Goal: Task Accomplishment & Management: Complete application form

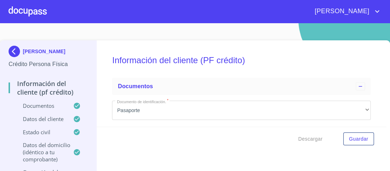
scroll to position [1935, 0]
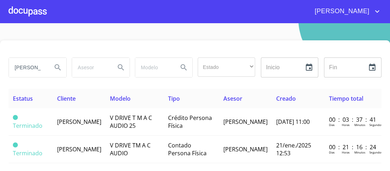
drag, startPoint x: 37, startPoint y: 67, endPoint x: 0, endPoint y: 72, distance: 37.9
click at [0, 72] on div "[PERSON_NAME] Estado ​ ​ Inicio ​ Fin ​ Estatus Cliente Modelo Tipo Asesor Crea…" at bounding box center [195, 117] width 390 height 154
type input "l"
type input "[PERSON_NAME]"
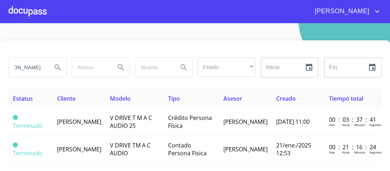
click at [57, 67] on icon "Search" at bounding box center [57, 67] width 9 height 9
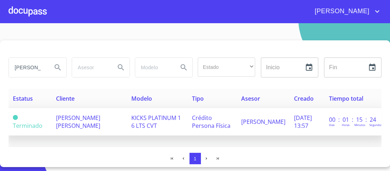
click at [203, 117] on span "Crédito Persona Física" at bounding box center [210, 122] width 39 height 16
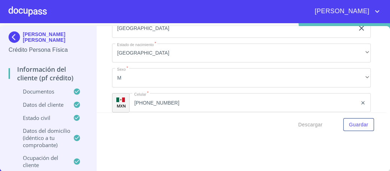
click at [30, 10] on div at bounding box center [28, 11] width 38 height 23
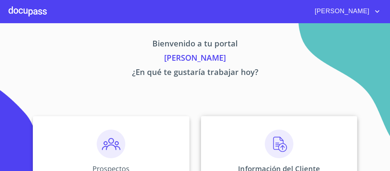
click at [275, 142] on img at bounding box center [279, 143] width 29 height 29
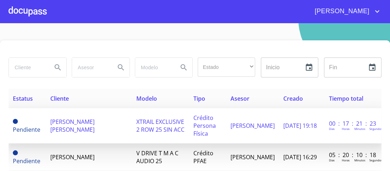
click at [155, 126] on span "XTRAIL EXCLUSIVE 2 ROW 25 SIN ACC" at bounding box center [160, 126] width 48 height 16
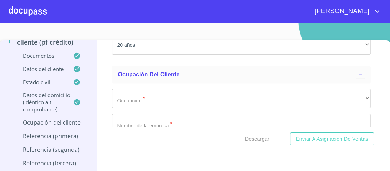
scroll to position [2892, 0]
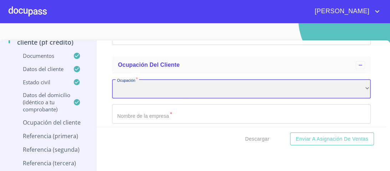
click at [160, 85] on div "​" at bounding box center [241, 88] width 259 height 19
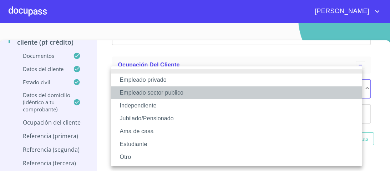
click at [164, 93] on li "Empleado sector publico" at bounding box center [236, 92] width 251 height 13
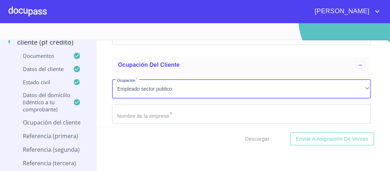
click at [141, 111] on input "Documento de identificación.   *" at bounding box center [241, 113] width 259 height 19
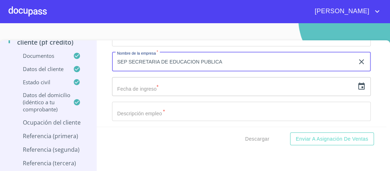
scroll to position [2949, 0]
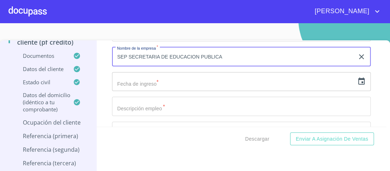
type input "SEP SECRETARIA DE EDUCACION PUBLICA"
click at [167, 78] on input "text" at bounding box center [233, 81] width 242 height 19
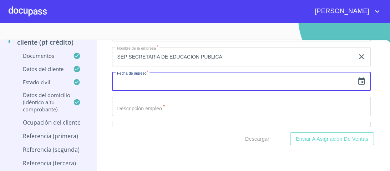
click at [358, 77] on icon "button" at bounding box center [361, 80] width 6 height 7
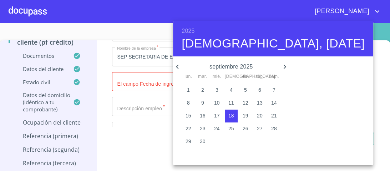
click at [186, 31] on h6 "2025" at bounding box center [187, 31] width 13 height 10
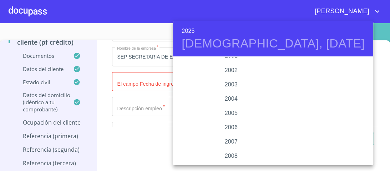
scroll to position [1127, 0]
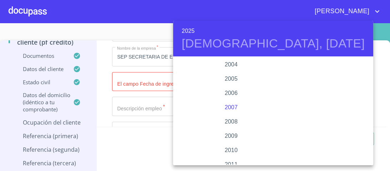
click at [226, 106] on div "2007" at bounding box center [231, 107] width 116 height 14
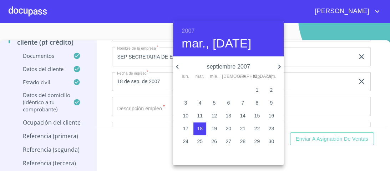
click at [244, 101] on p "7" at bounding box center [242, 102] width 3 height 7
type input "7 de sep. de 2007"
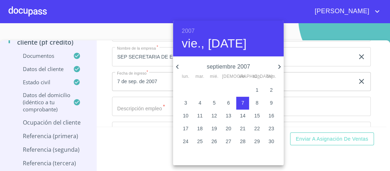
click at [307, 82] on div at bounding box center [195, 85] width 390 height 171
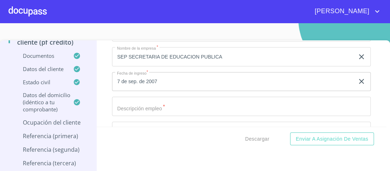
click at [144, 98] on input "Documento de identificación.   *" at bounding box center [241, 106] width 259 height 19
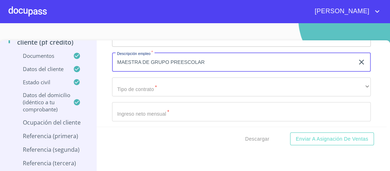
scroll to position [3006, 0]
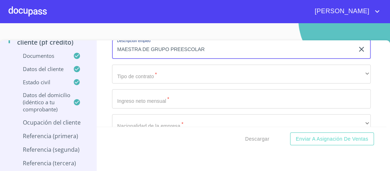
type input "MAESTRA DE GRUPO PREESCOLAR"
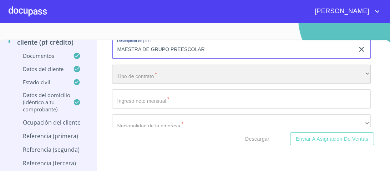
click at [138, 71] on div "​" at bounding box center [241, 74] width 259 height 19
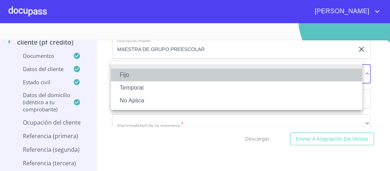
click at [122, 74] on li "Fijo" at bounding box center [236, 74] width 251 height 13
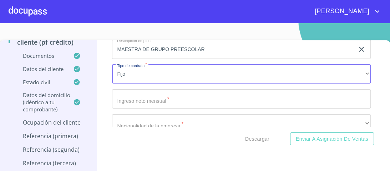
click at [137, 95] on input "Documento de identificación.   *" at bounding box center [241, 98] width 259 height 19
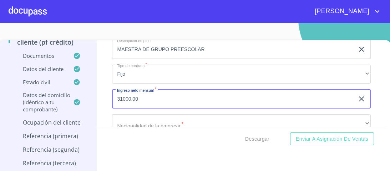
type input "31000.00"
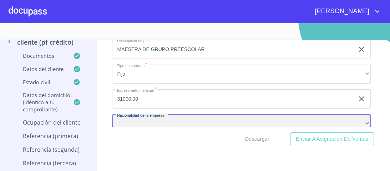
scroll to position [3008, 0]
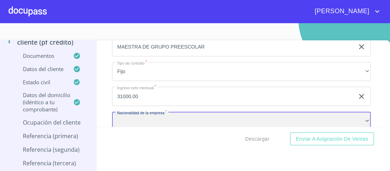
click at [170, 114] on div "​" at bounding box center [241, 121] width 259 height 19
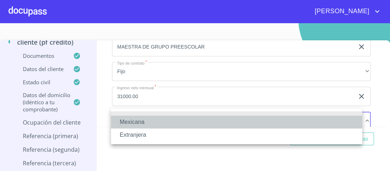
click at [124, 121] on li "Mexicana" at bounding box center [236, 122] width 251 height 13
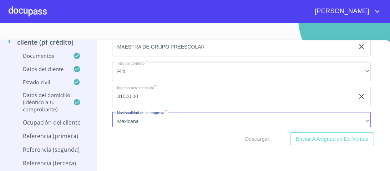
scroll to position [3067, 0]
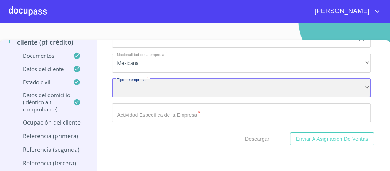
click at [137, 83] on div "​" at bounding box center [241, 87] width 259 height 19
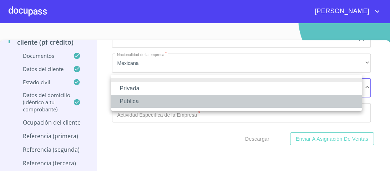
click at [130, 100] on li "Pública" at bounding box center [236, 101] width 251 height 13
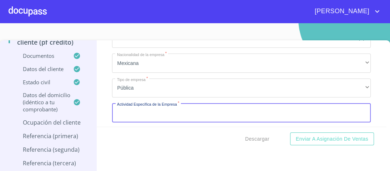
click at [134, 110] on input "Documento de identificación.   *" at bounding box center [241, 112] width 259 height 19
type input "EDUCACION"
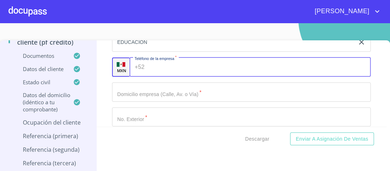
scroll to position [3169, 0]
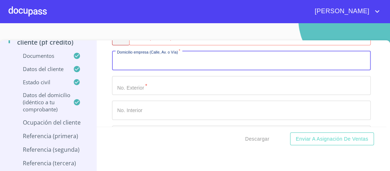
click at [128, 62] on input "Documento de identificación.   *" at bounding box center [241, 60] width 259 height 19
type input "CRISANTEMO"
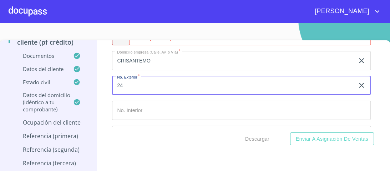
type input "24"
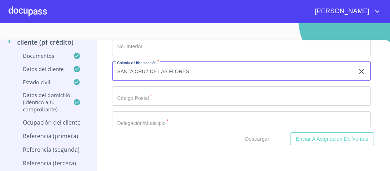
scroll to position [3239, 0]
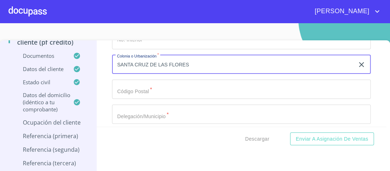
type input "SANTA CRUZ DE LAS FLORES"
click at [128, 91] on input "Documento de identificación.   *" at bounding box center [241, 89] width 259 height 19
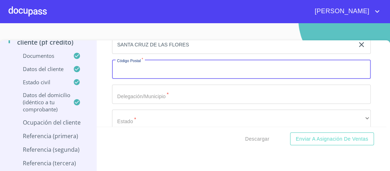
scroll to position [3268, 0]
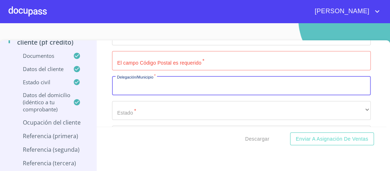
click at [124, 83] on input "Documento de identificación.   *" at bounding box center [241, 85] width 259 height 19
click at [136, 81] on input "TLAJONULCO [PERSON_NAME]" at bounding box center [233, 85] width 242 height 19
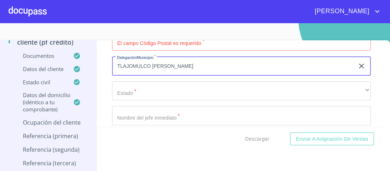
scroll to position [3325, 0]
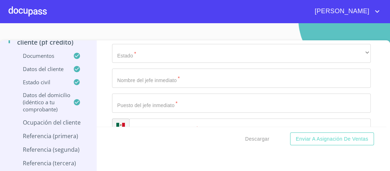
type input "TLAJOMULCO [PERSON_NAME]"
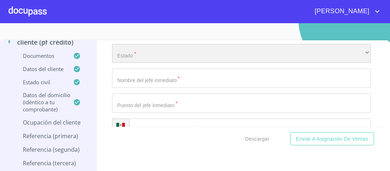
click at [129, 53] on div "​" at bounding box center [241, 53] width 259 height 19
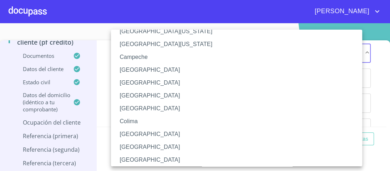
scroll to position [86, 0]
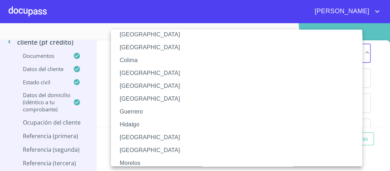
click at [135, 136] on li "[GEOGRAPHIC_DATA]" at bounding box center [238, 137] width 255 height 13
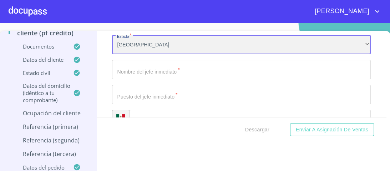
scroll to position [14, 0]
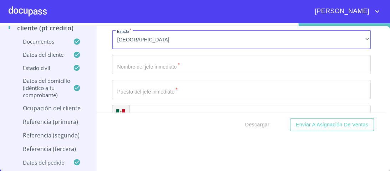
click at [128, 64] on input "Documento de identificación.   *" at bounding box center [241, 64] width 259 height 19
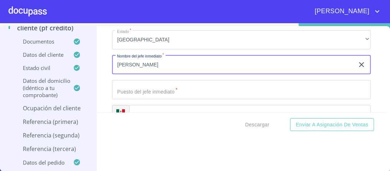
type input "[PERSON_NAME]"
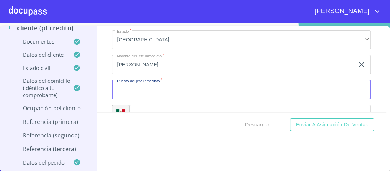
click at [122, 87] on input "Documento de identificación.   *" at bounding box center [241, 89] width 259 height 19
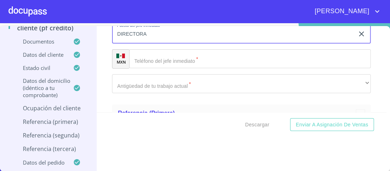
scroll to position [3381, 0]
type input "DIRECTORA"
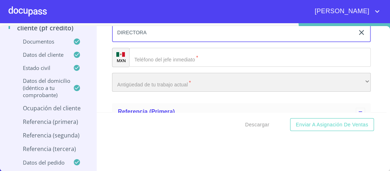
click at [133, 80] on div "​" at bounding box center [241, 82] width 259 height 19
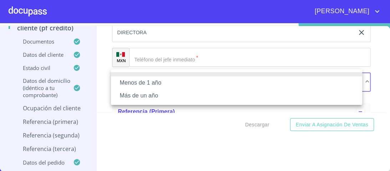
click at [147, 96] on li "Más de un año" at bounding box center [236, 95] width 251 height 13
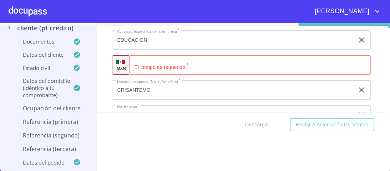
scroll to position [3124, 0]
click at [139, 58] on div "​" at bounding box center [249, 65] width 241 height 19
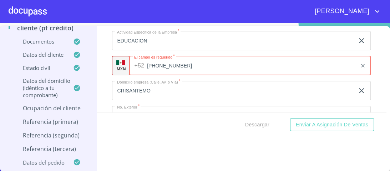
type input "[PHONE_NUMBER]"
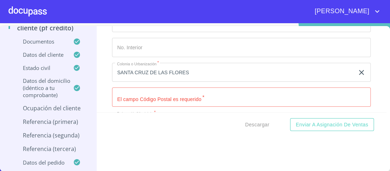
scroll to position [3238, 0]
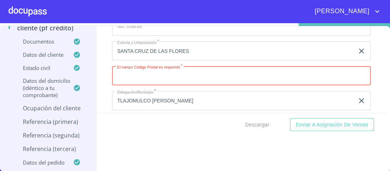
click at [135, 70] on input "Documento de identificación.   *" at bounding box center [241, 75] width 259 height 19
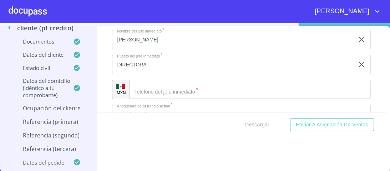
scroll to position [3353, 0]
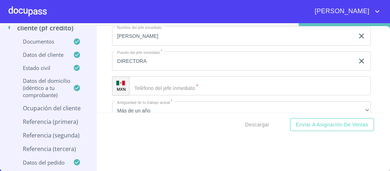
type input "45640"
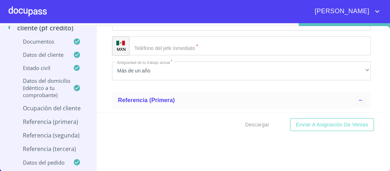
scroll to position [3380, 0]
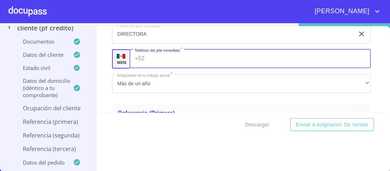
click at [144, 57] on div "+52 ​" at bounding box center [249, 58] width 241 height 19
click at [161, 53] on input "(33)29" at bounding box center [252, 58] width 210 height 19
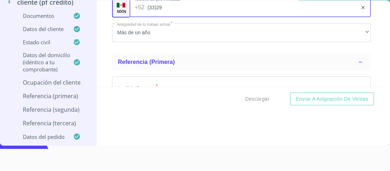
scroll to position [3348, 0]
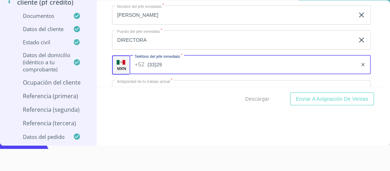
click at [166, 60] on input "(33)29" at bounding box center [252, 64] width 210 height 19
drag, startPoint x: 161, startPoint y: 61, endPoint x: 103, endPoint y: 71, distance: 59.0
click at [103, 71] on div "Información del cliente (PF crédito) Documentos Documento de identificación.   …" at bounding box center [242, 43] width 290 height 86
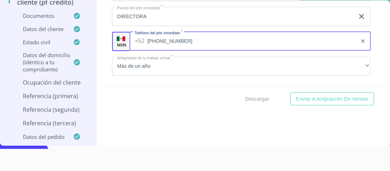
scroll to position [3385, 0]
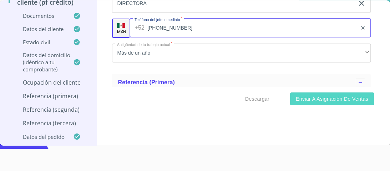
type input "[PHONE_NUMBER]"
click at [297, 101] on span "Enviar a Asignación de Ventas" at bounding box center [332, 98] width 72 height 9
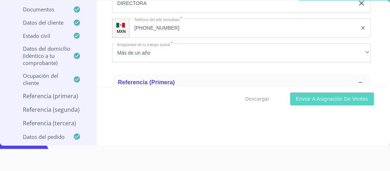
scroll to position [3410, 0]
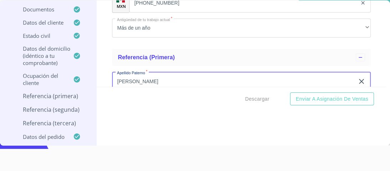
type input "[PERSON_NAME]"
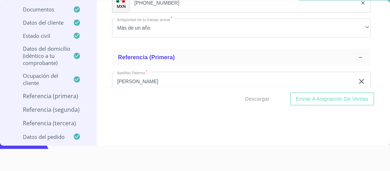
scroll to position [3468, 0]
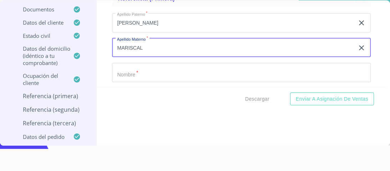
type input "MARISCAL"
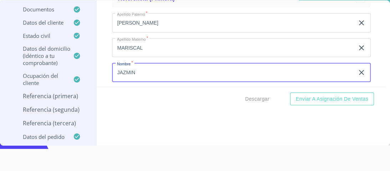
type input "JAZMIN"
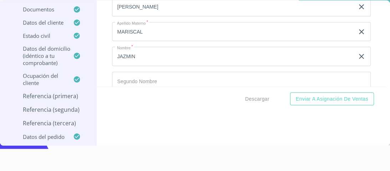
scroll to position [3543, 0]
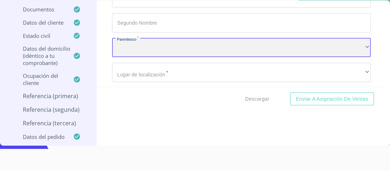
click at [152, 42] on div "​" at bounding box center [241, 47] width 259 height 19
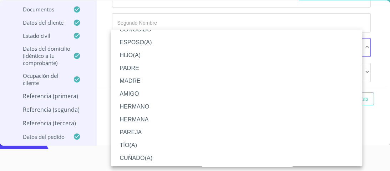
scroll to position [36, 0]
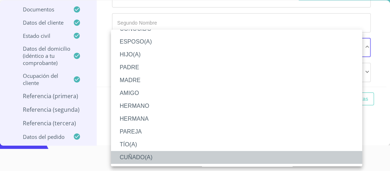
click at [144, 157] on li "CUÑADO(A)" at bounding box center [238, 157] width 255 height 13
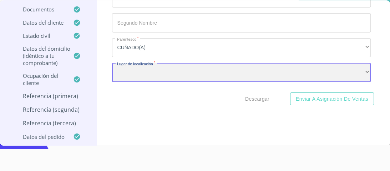
click at [128, 69] on div "​" at bounding box center [241, 72] width 259 height 19
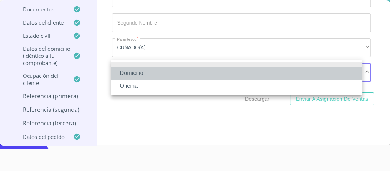
click at [134, 74] on li "Domicilio" at bounding box center [236, 73] width 251 height 13
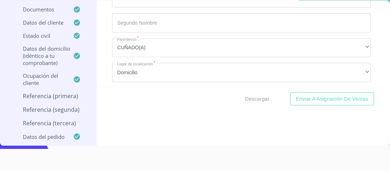
click at [146, 88] on div "Descargar Enviar a Asignación de Ventas" at bounding box center [242, 99] width 290 height 24
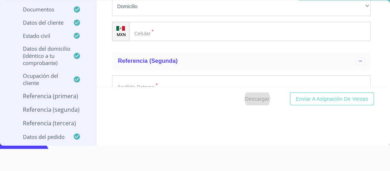
scroll to position [3600, 0]
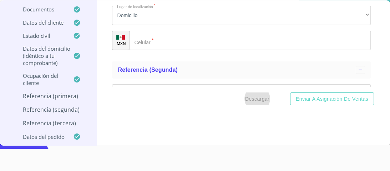
click at [150, 39] on input "Documento de identificación.   *" at bounding box center [249, 40] width 241 height 19
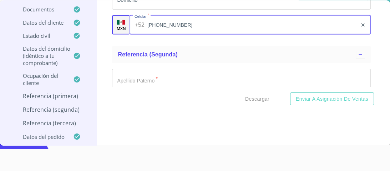
scroll to position [3628, 0]
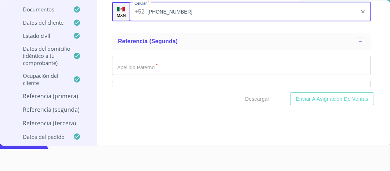
type input "[PHONE_NUMBER]"
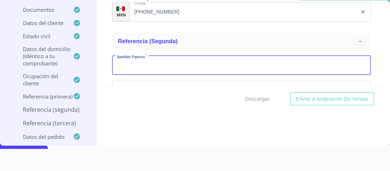
click at [134, 65] on input "Documento de identificación.   *" at bounding box center [241, 65] width 259 height 19
type input "[PERSON_NAME]"
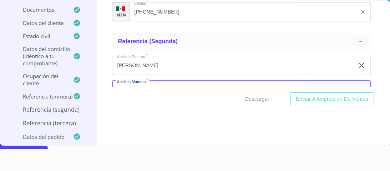
scroll to position [3637, 0]
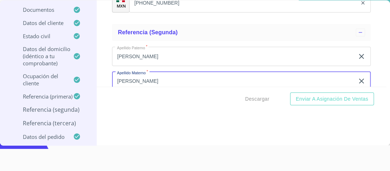
type input "[PERSON_NAME]"
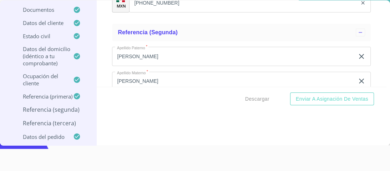
scroll to position [3696, 0]
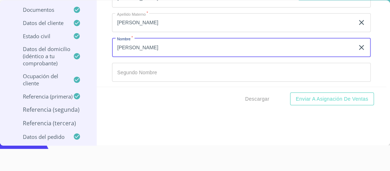
type input "[PERSON_NAME]"
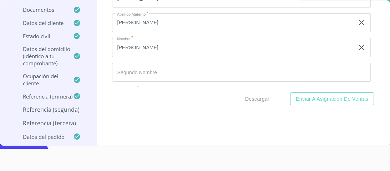
scroll to position [3711, 0]
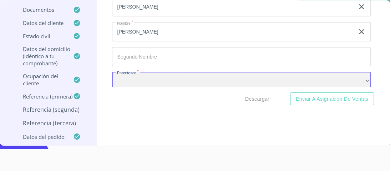
click at [157, 75] on div "​" at bounding box center [241, 81] width 259 height 19
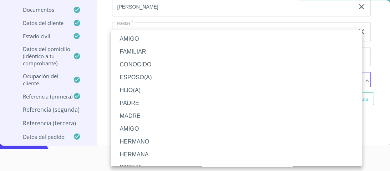
click at [133, 40] on li "AMIGO" at bounding box center [238, 38] width 255 height 13
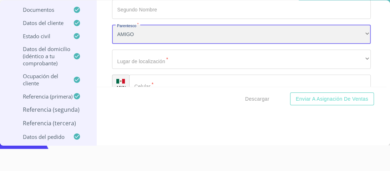
scroll to position [3768, 0]
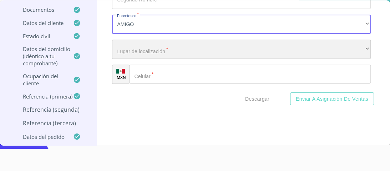
click at [137, 46] on div "​" at bounding box center [241, 49] width 259 height 19
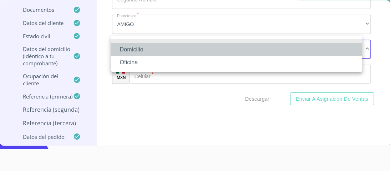
drag, startPoint x: 134, startPoint y: 48, endPoint x: 138, endPoint y: 52, distance: 5.6
click at [135, 51] on li "Domicilio" at bounding box center [236, 49] width 251 height 13
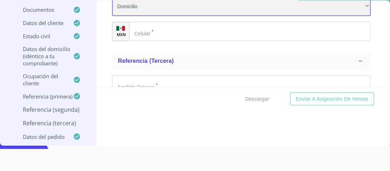
scroll to position [3825, 0]
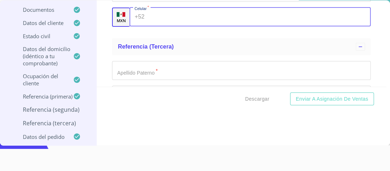
click at [137, 15] on div "+52 ​" at bounding box center [249, 16] width 241 height 19
type input "[PHONE_NUMBER]"
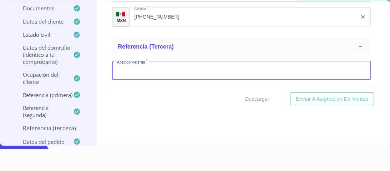
click at [131, 66] on input "Documento de identificación.   *" at bounding box center [241, 70] width 259 height 19
type input "[PERSON_NAME]"
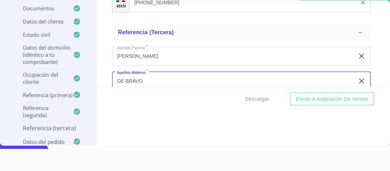
type input "DE BRAVO"
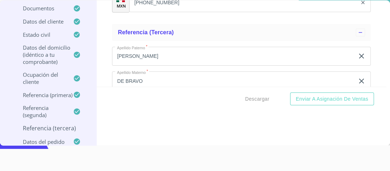
scroll to position [3898, 0]
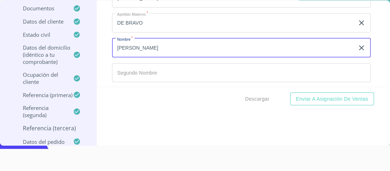
type input "[PERSON_NAME]"
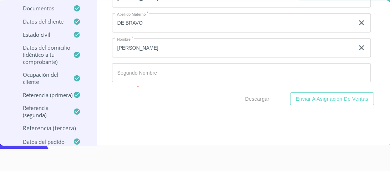
scroll to position [3914, 0]
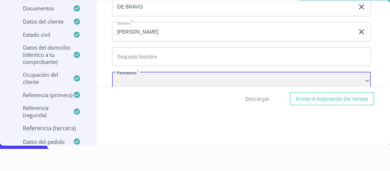
click at [137, 80] on div "​" at bounding box center [241, 81] width 259 height 19
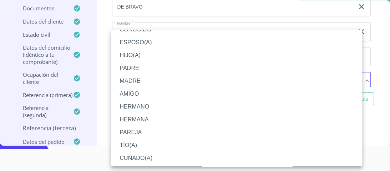
scroll to position [36, 0]
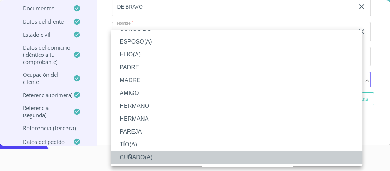
click at [139, 155] on li "CUÑADO(A)" at bounding box center [238, 157] width 255 height 13
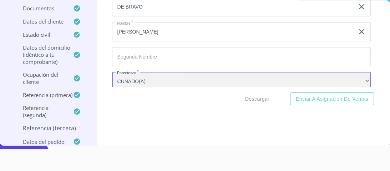
scroll to position [3942, 0]
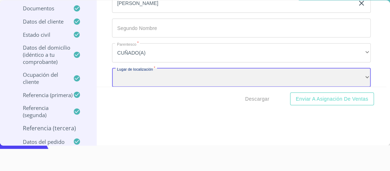
click at [128, 74] on div "​" at bounding box center [241, 77] width 259 height 19
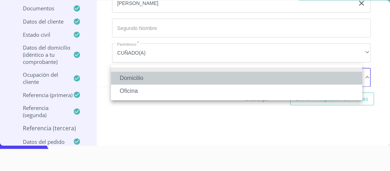
click at [129, 78] on li "Domicilio" at bounding box center [236, 78] width 251 height 13
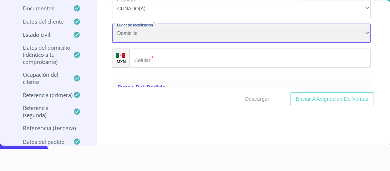
scroll to position [3999, 0]
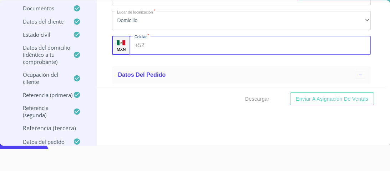
click at [134, 42] on div "+52 ​" at bounding box center [249, 45] width 241 height 19
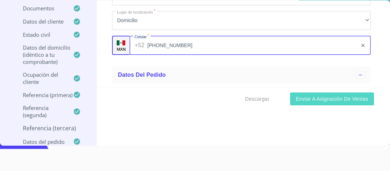
type input "[PHONE_NUMBER]"
click at [296, 93] on button "Enviar a Asignación de Ventas" at bounding box center [332, 98] width 84 height 13
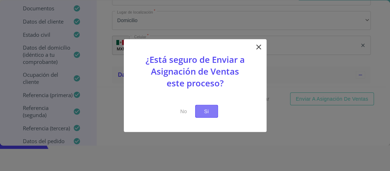
click at [204, 113] on span "Si" at bounding box center [206, 111] width 11 height 9
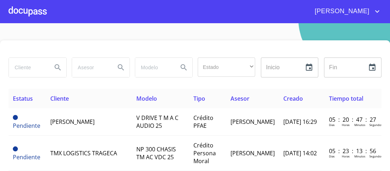
click at [17, 67] on input "search" at bounding box center [27, 67] width 37 height 19
type input "blanca"
click at [55, 67] on icon "Search" at bounding box center [57, 67] width 9 height 9
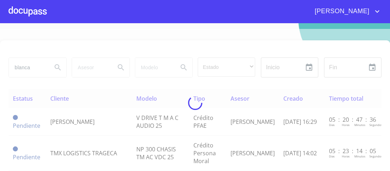
type button "blanca"
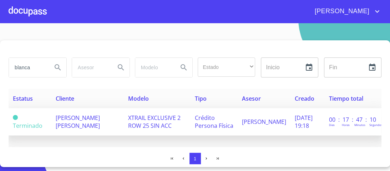
click at [158, 120] on span "XTRAIL EXCLUSIVE 2 ROW 25 SIN ACC" at bounding box center [154, 122] width 52 height 16
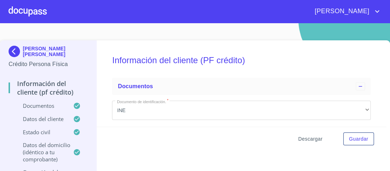
click at [311, 138] on span "Descargar" at bounding box center [310, 138] width 24 height 9
